Goal: Task Accomplishment & Management: Manage account settings

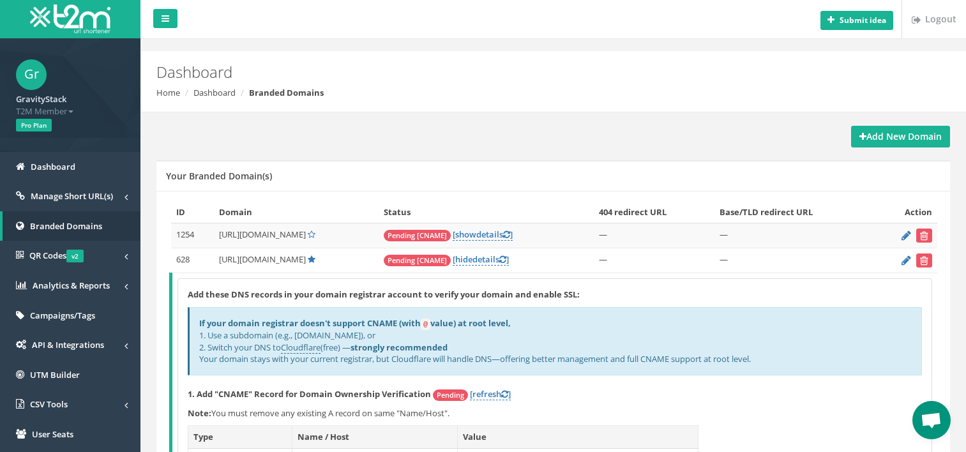
scroll to position [105, 0]
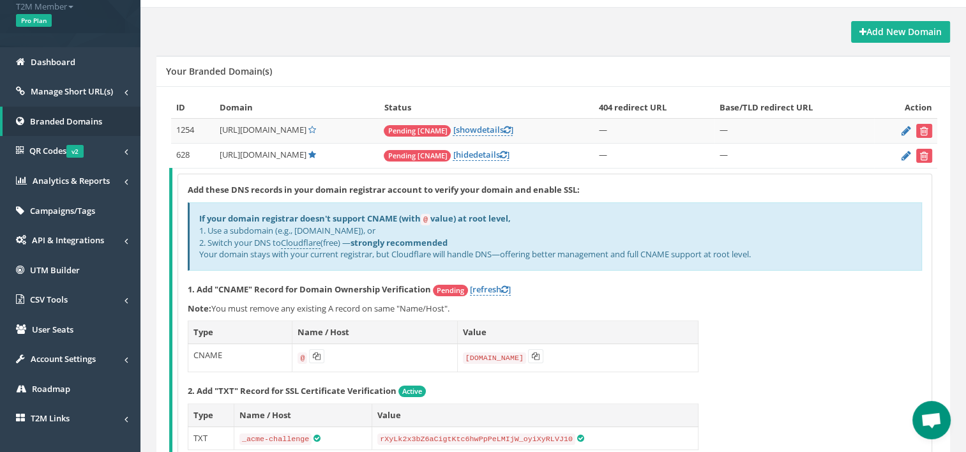
click at [506, 70] on div "Your Branded Domain(s)" at bounding box center [552, 71] width 793 height 31
click at [499, 151] on icon at bounding box center [502, 155] width 7 height 8
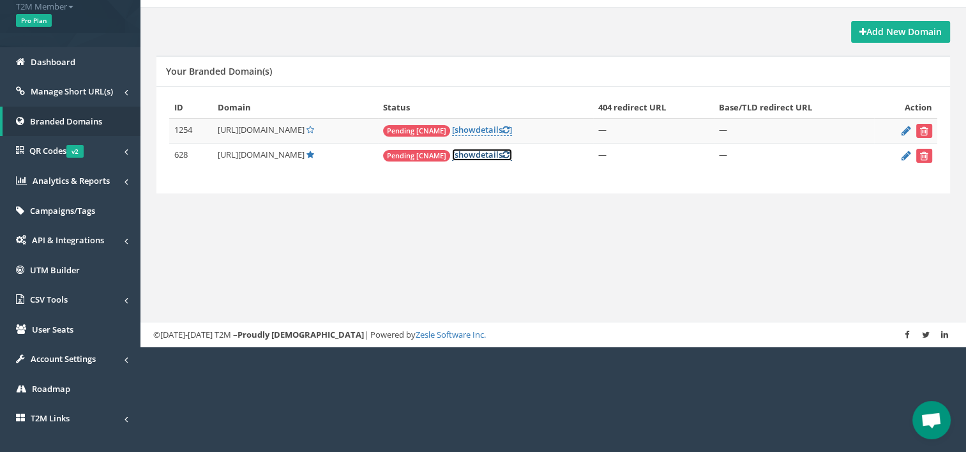
click at [502, 151] on icon at bounding box center [505, 155] width 7 height 8
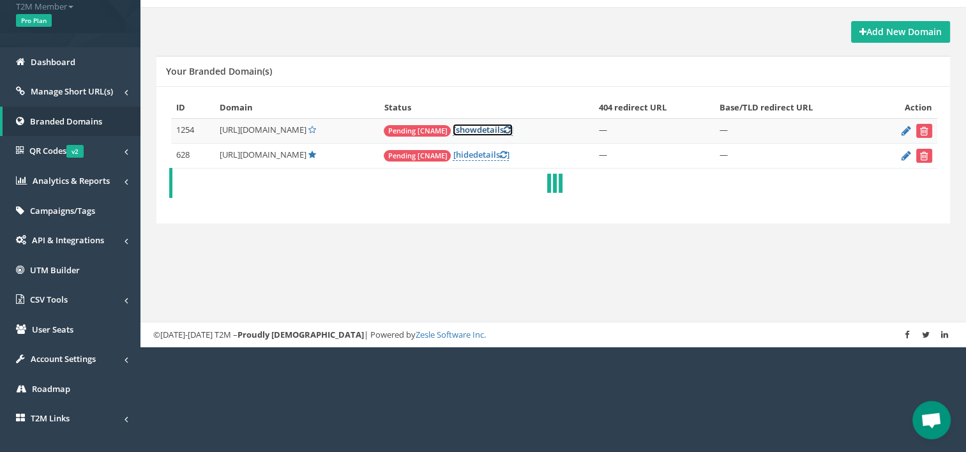
click at [462, 130] on link "[ show details ]" at bounding box center [483, 130] width 60 height 12
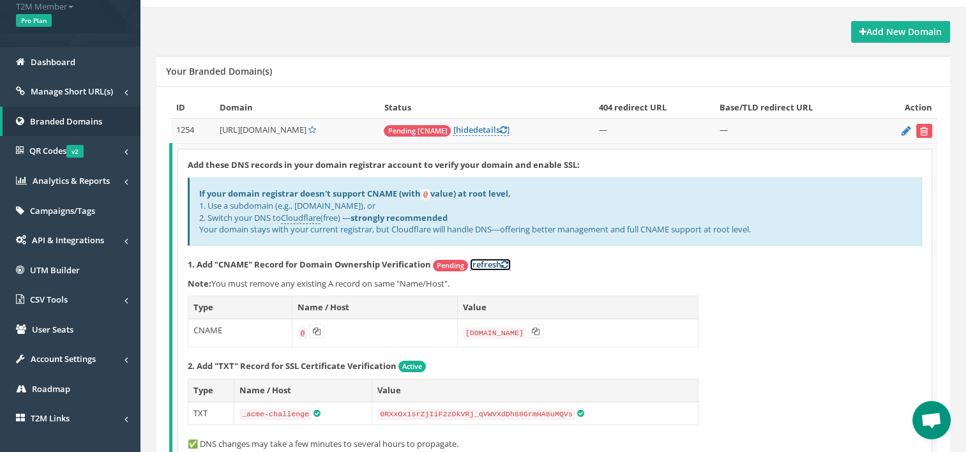
click at [485, 263] on link "[refresh ]" at bounding box center [490, 265] width 41 height 12
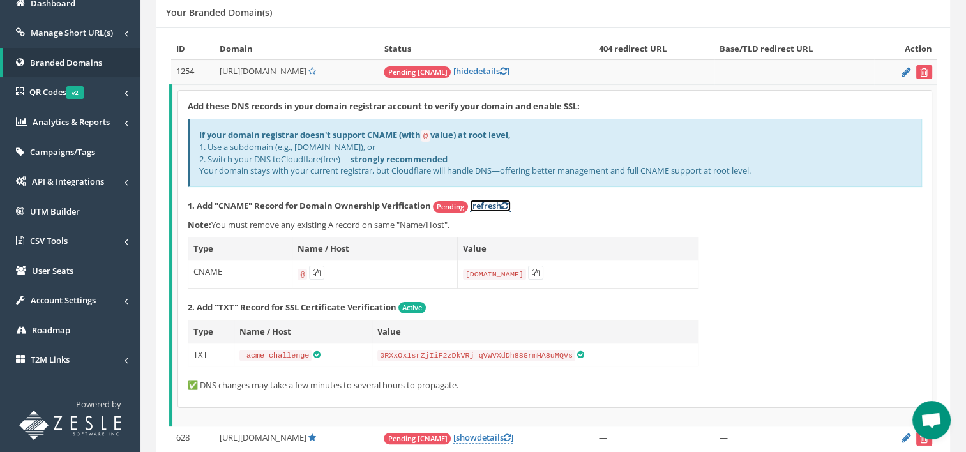
scroll to position [225, 0]
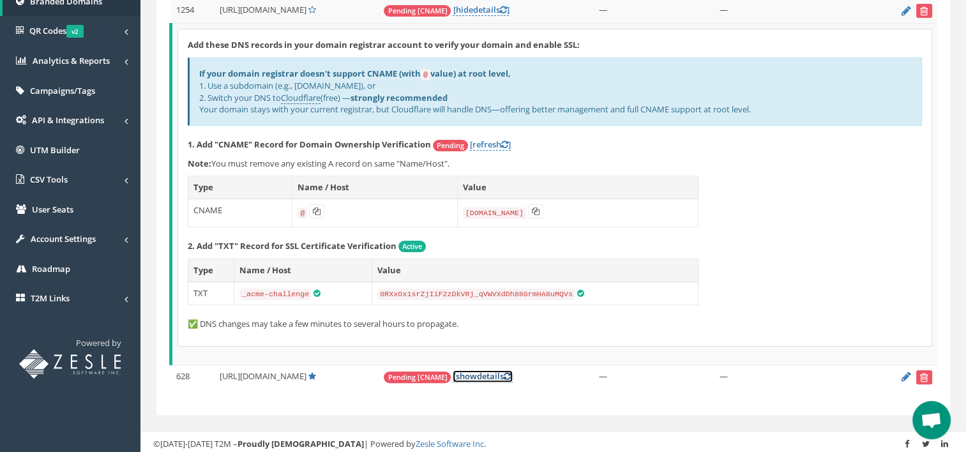
click at [465, 373] on link "[ show details ]" at bounding box center [483, 376] width 60 height 12
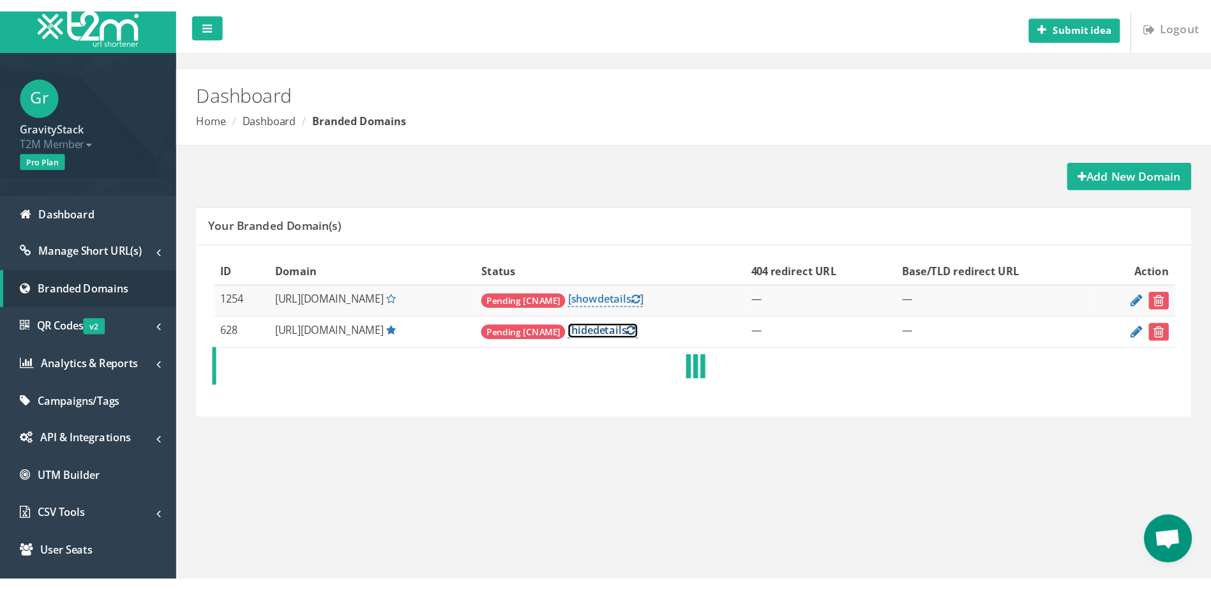
scroll to position [0, 0]
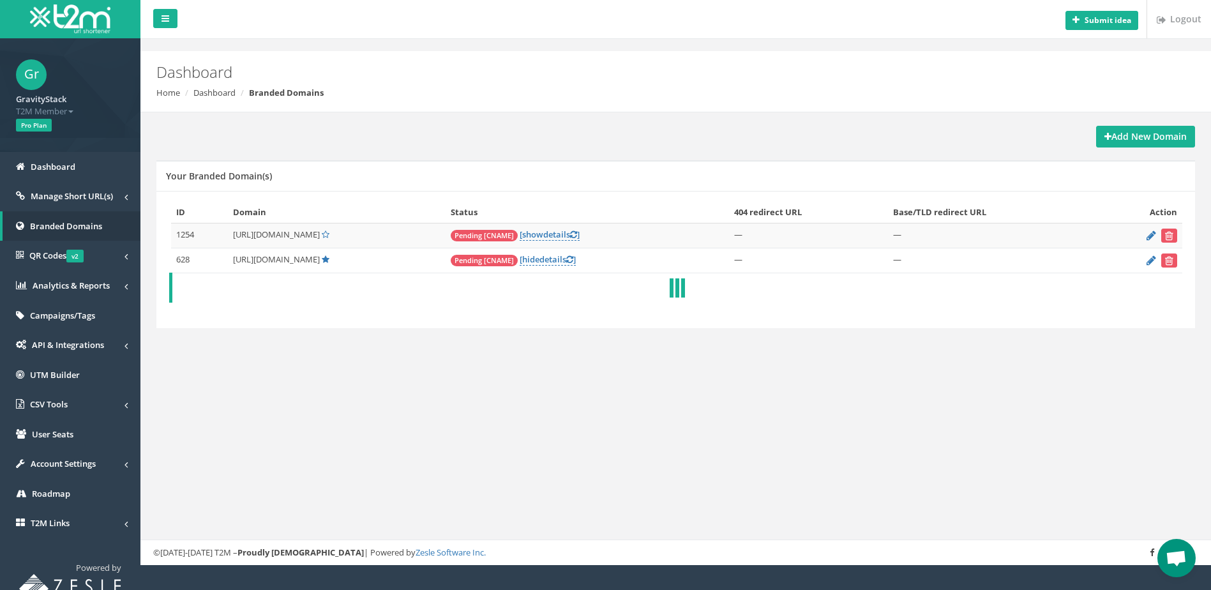
click at [890, 451] on div "Submit idea Logout Dashboard Home Dashboard Branded Domains Add New Domain Your…" at bounding box center [675, 282] width 1070 height 565
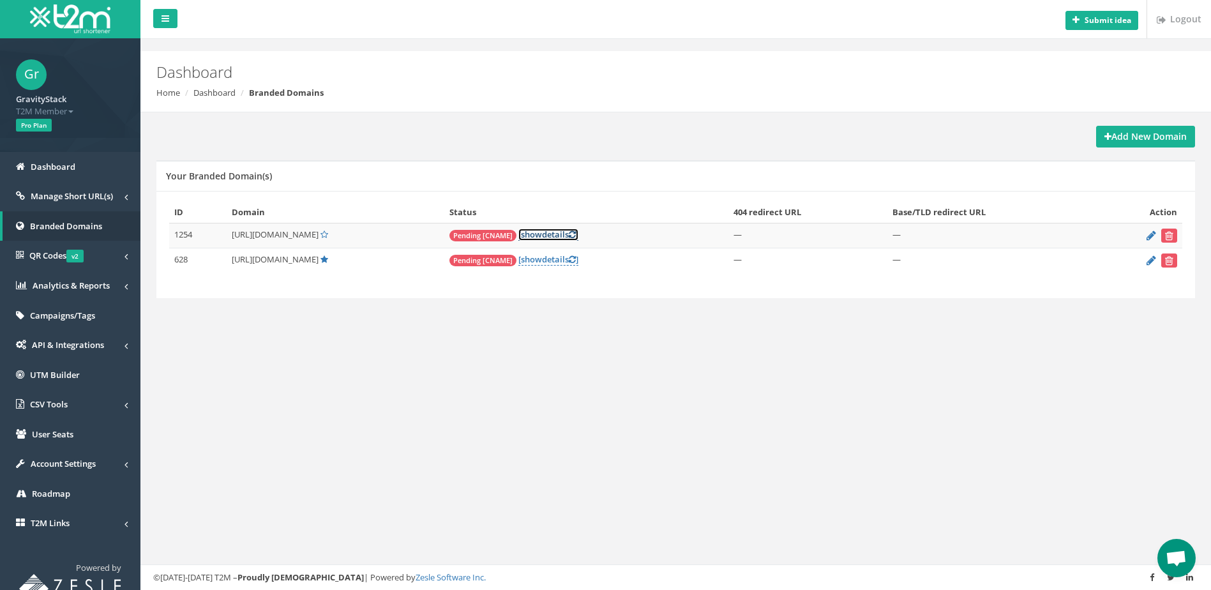
click at [521, 231] on span "show" at bounding box center [531, 234] width 21 height 11
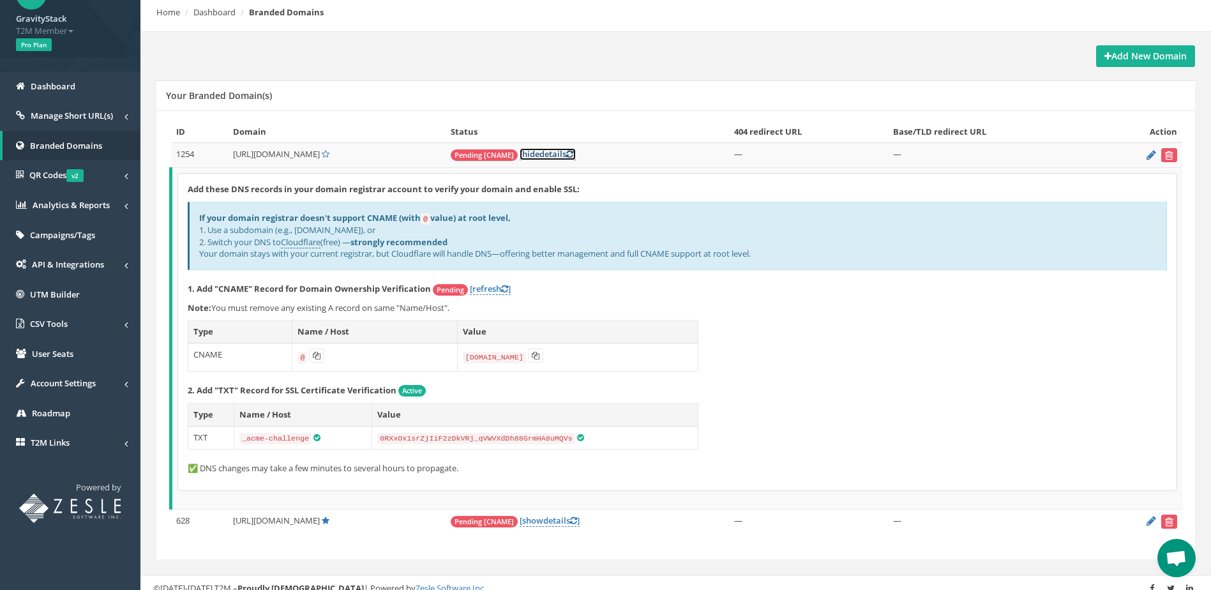
scroll to position [90, 0]
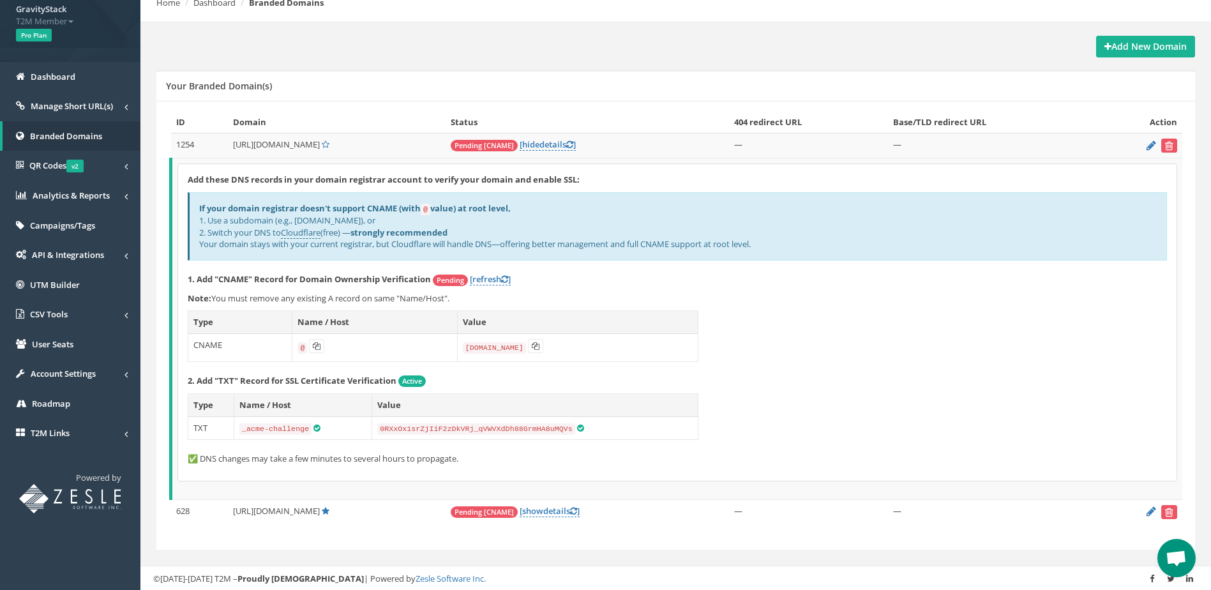
drag, startPoint x: 199, startPoint y: 207, endPoint x: 765, endPoint y: 244, distance: 568.0
click at [765, 244] on div "If your domain registrar doesn't support CNAME (with @ value) at root level, 1.…" at bounding box center [677, 226] width 979 height 68
copy div "If your domain registrar doesn't support CNAME (with @ value) at root level, 1.…"
click at [640, 287] on div "Add these DNS records in your domain registrar account to verify your domain an…" at bounding box center [677, 322] width 998 height 317
click at [537, 347] on icon at bounding box center [536, 346] width 8 height 8
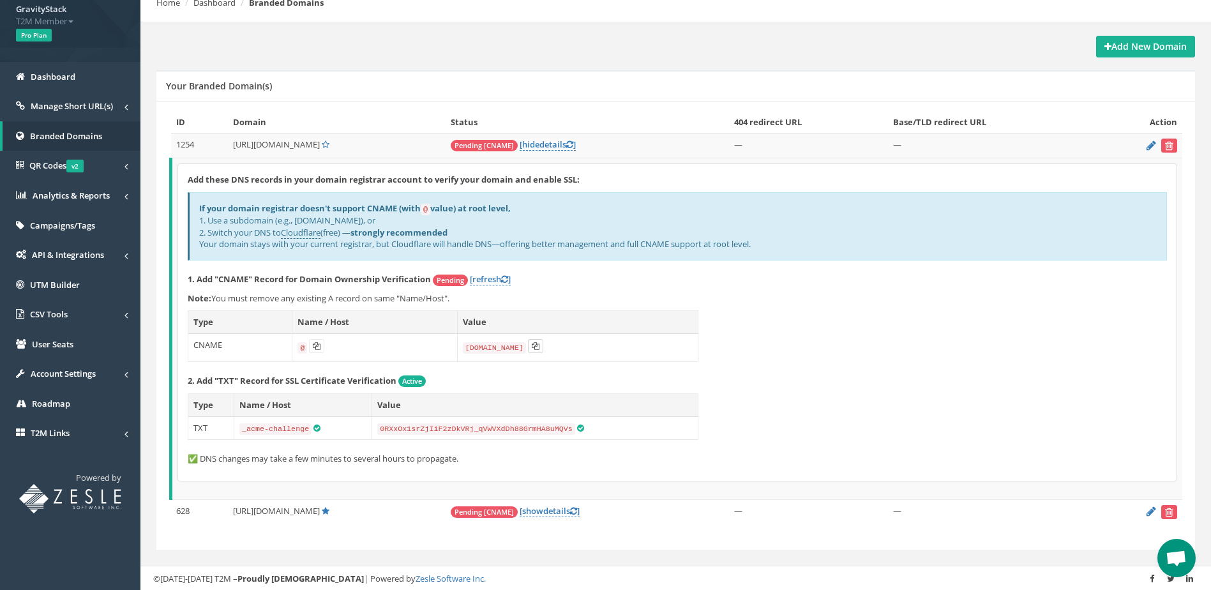
click at [532, 344] on icon at bounding box center [536, 346] width 8 height 8
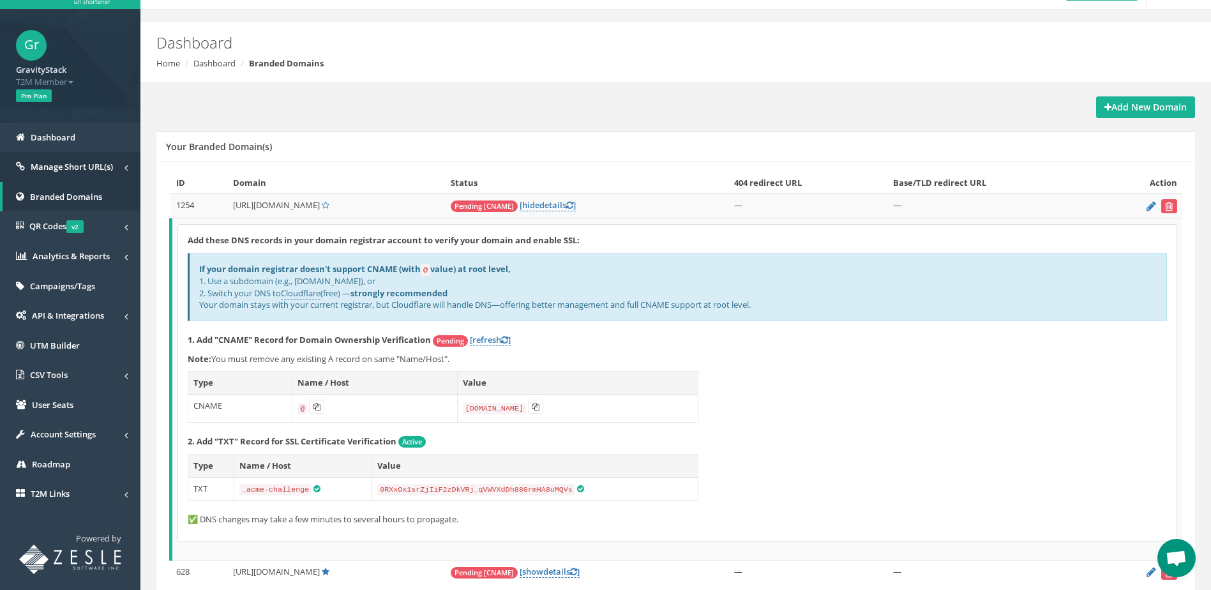
scroll to position [0, 0]
